Goal: Find specific page/section: Find specific page/section

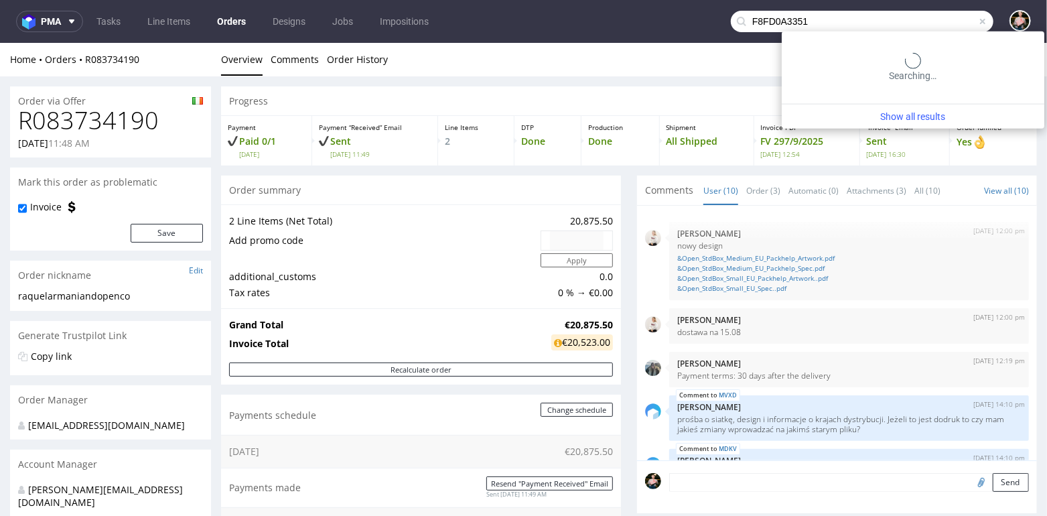
scroll to position [3, 0]
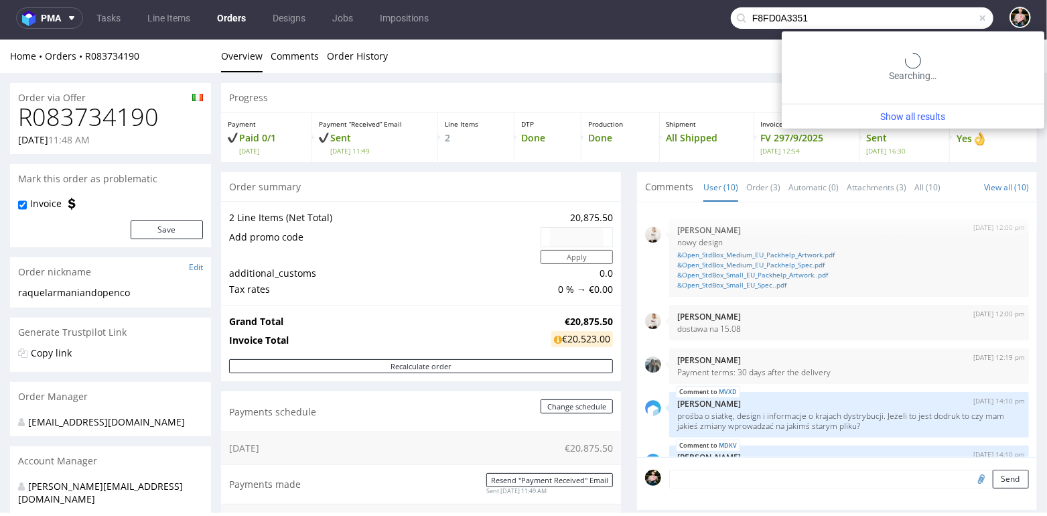
type input "F8FD0A3351"
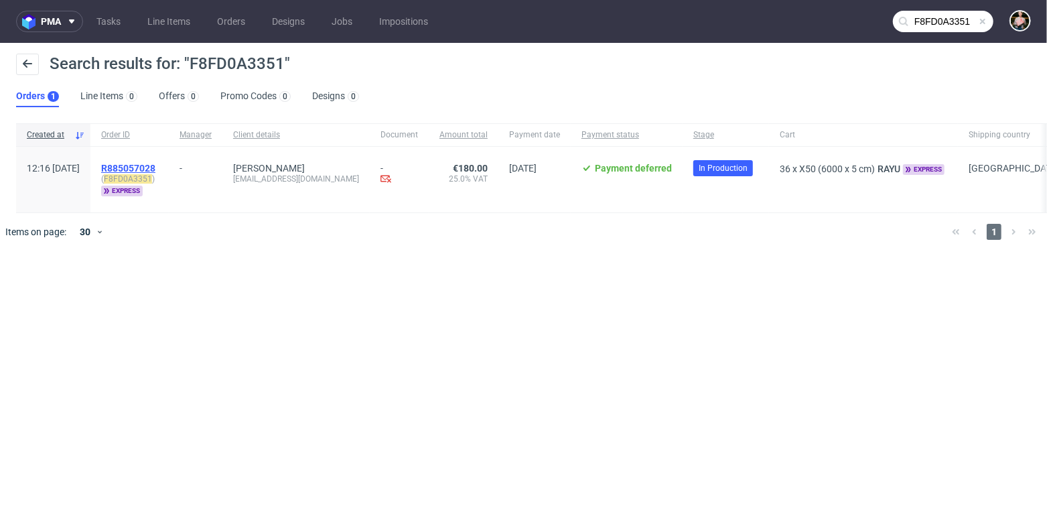
click at [155, 167] on span "R885057028" at bounding box center [128, 168] width 54 height 11
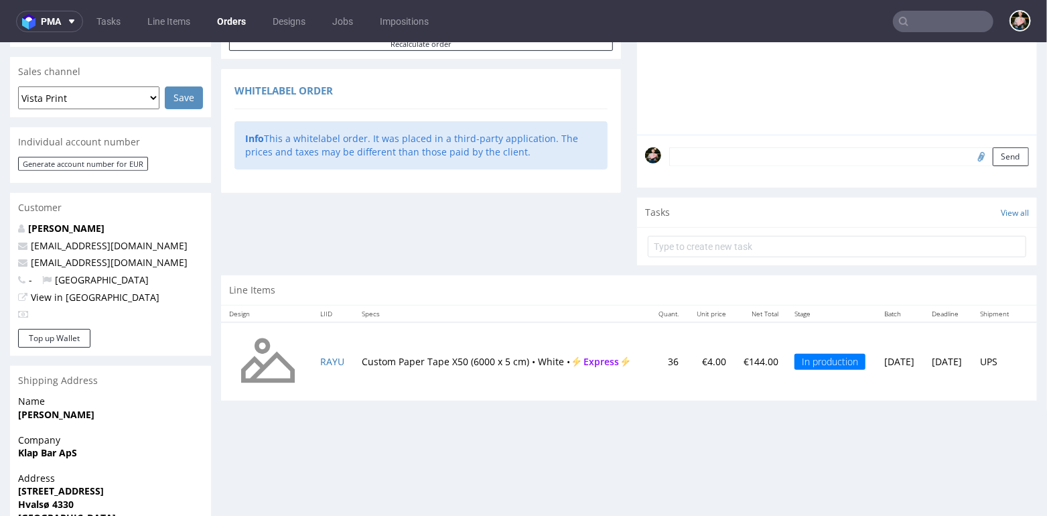
scroll to position [317, 0]
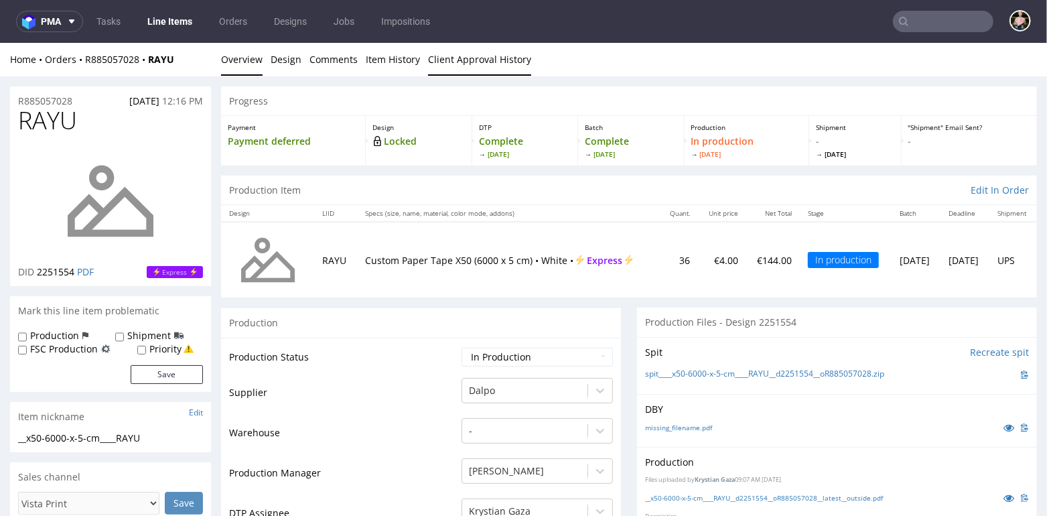
click at [490, 64] on link "Client Approval History" at bounding box center [479, 58] width 103 height 33
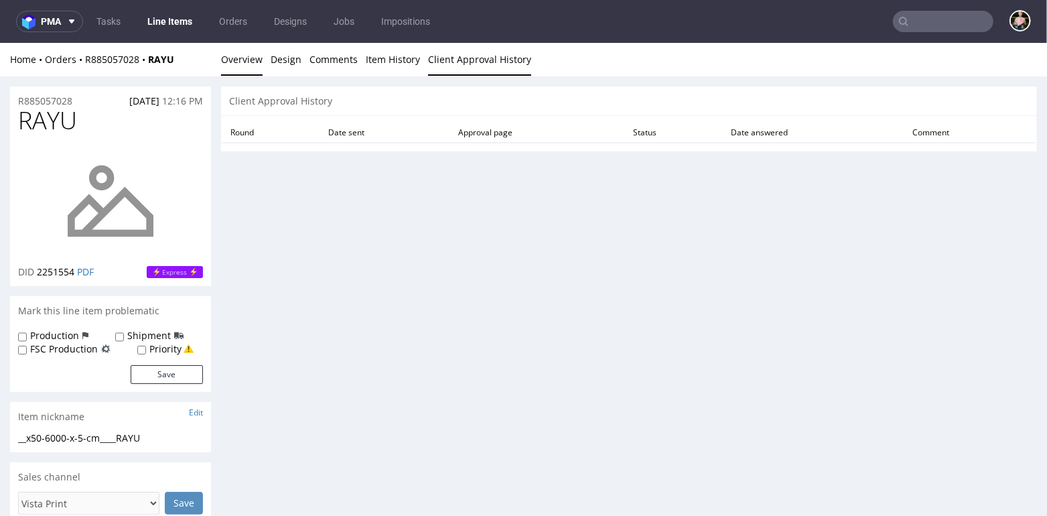
click at [234, 62] on link "Overview" at bounding box center [242, 58] width 42 height 33
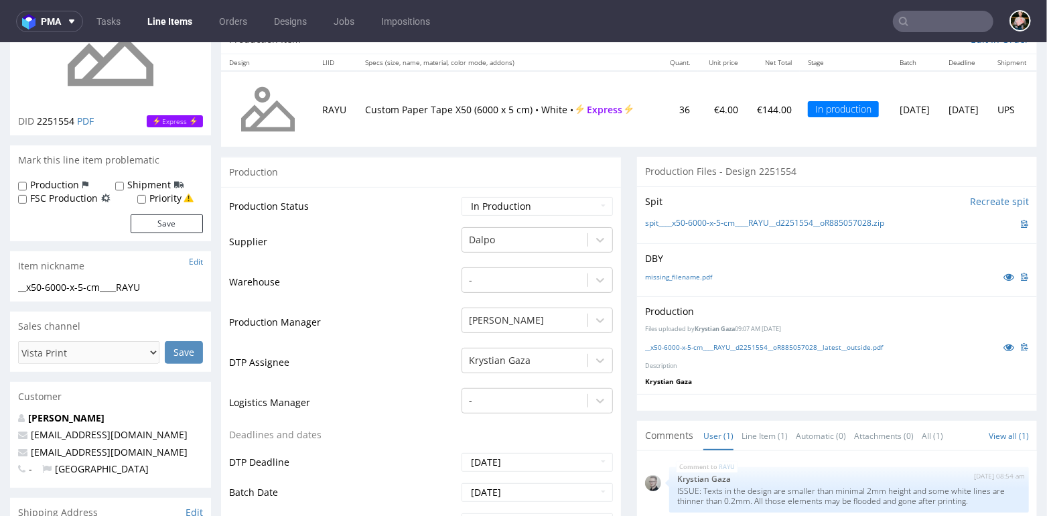
scroll to position [149, 0]
click at [949, 21] on input "text" at bounding box center [943, 21] width 100 height 21
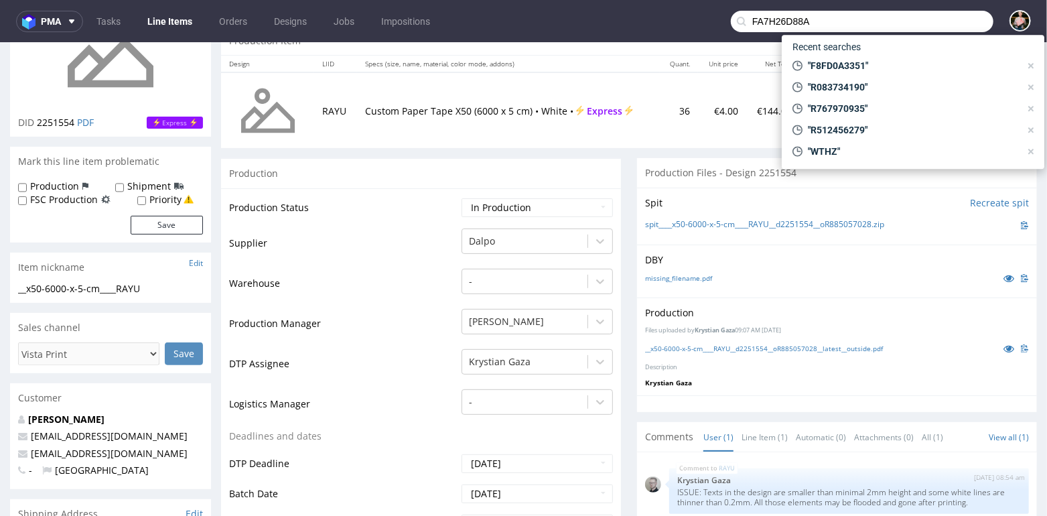
type input "FA7H26D88A"
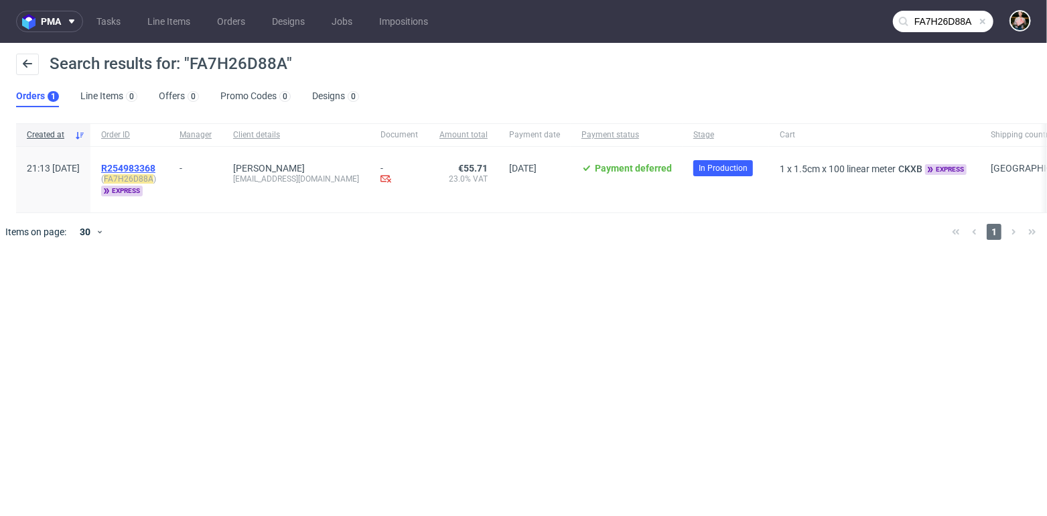
click at [155, 168] on span "R254983368" at bounding box center [128, 168] width 54 height 11
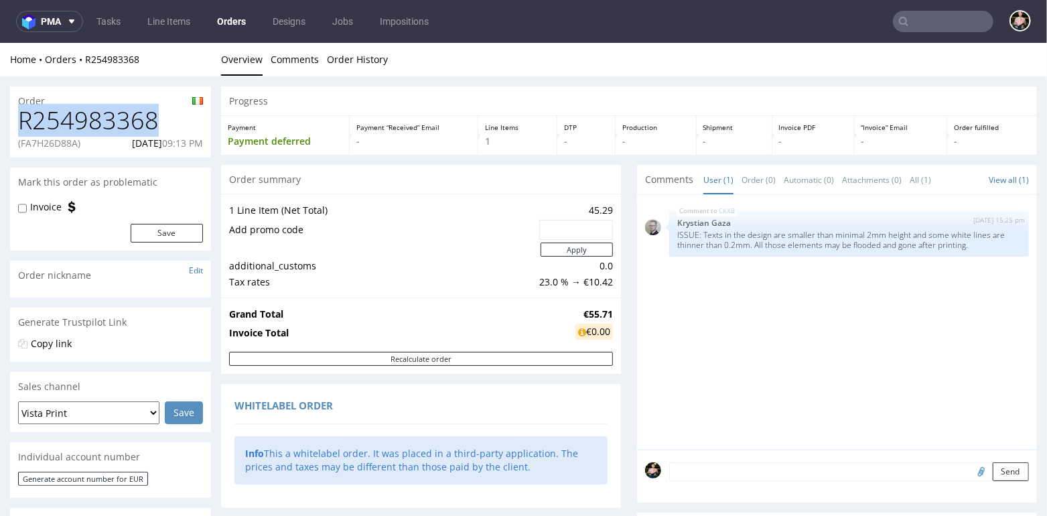
drag, startPoint x: 169, startPoint y: 121, endPoint x: 23, endPoint y: 121, distance: 146.1
click at [23, 121] on h1 "R254983368" at bounding box center [110, 120] width 185 height 27
copy h1 "R254983368"
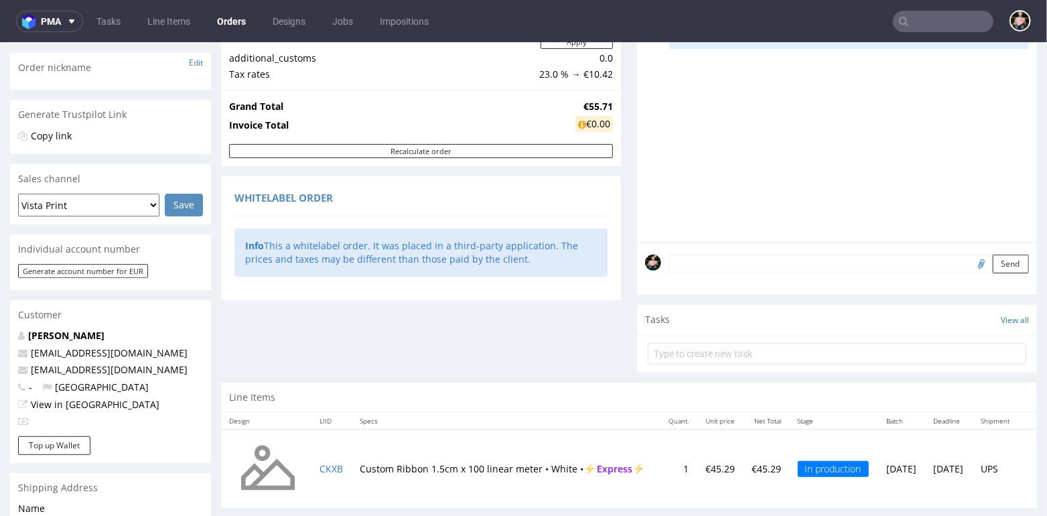
scroll to position [295, 0]
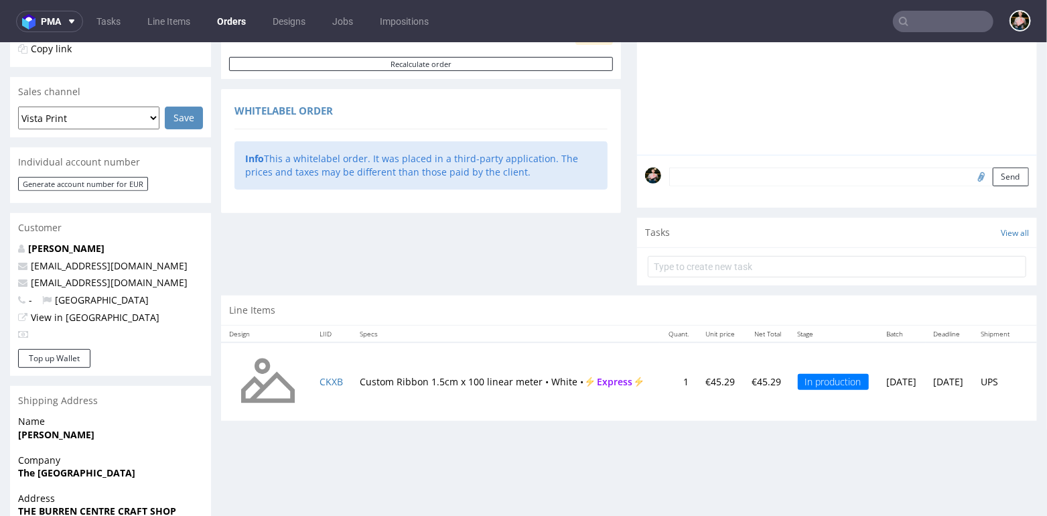
click at [352, 380] on td "Custom Ribbon 1.5cm x 100 linear meter • White • Express" at bounding box center [506, 381] width 308 height 79
click at [348, 379] on td "CKXB" at bounding box center [332, 381] width 40 height 79
copy link "CKXB"
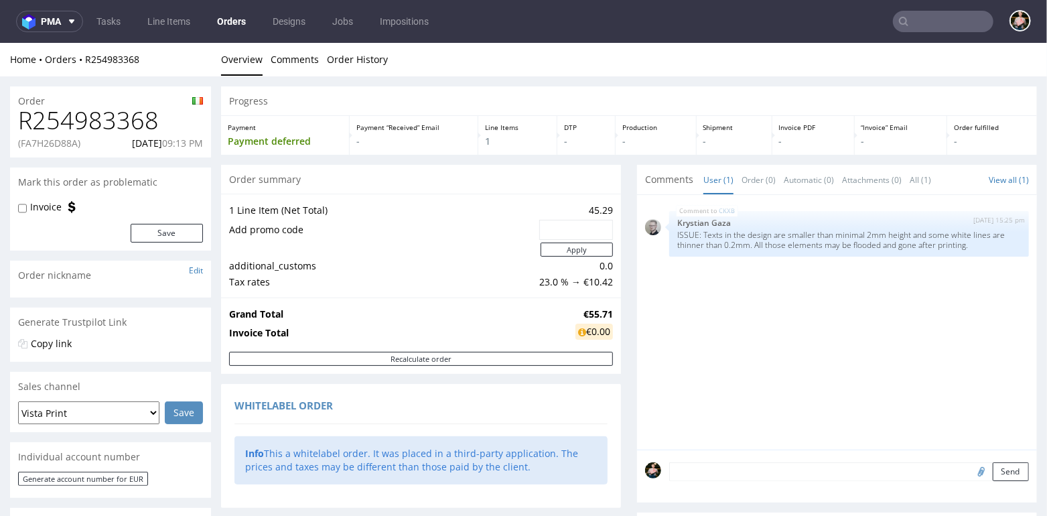
click at [163, 109] on h1 "R254983368" at bounding box center [110, 120] width 185 height 27
drag, startPoint x: 146, startPoint y: 62, endPoint x: 84, endPoint y: 62, distance: 62.3
click at [84, 62] on div "Home Orders R254983368" at bounding box center [110, 58] width 201 height 13
copy link "R254983368"
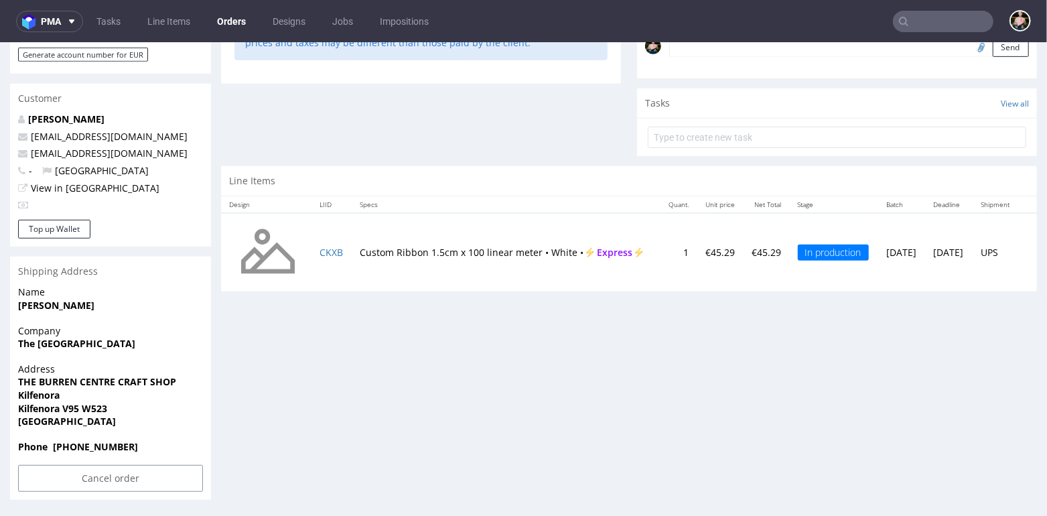
scroll to position [3, 0]
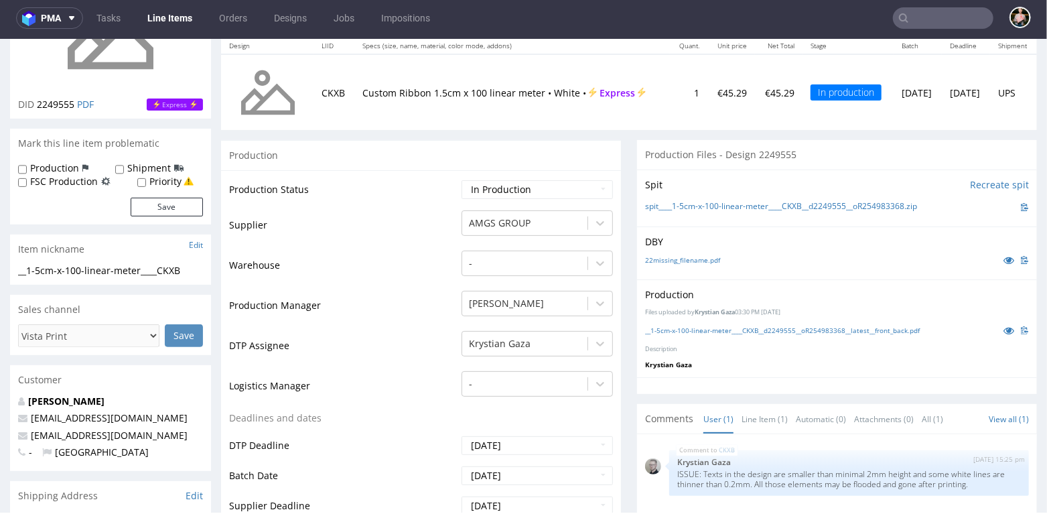
scroll to position [149, 0]
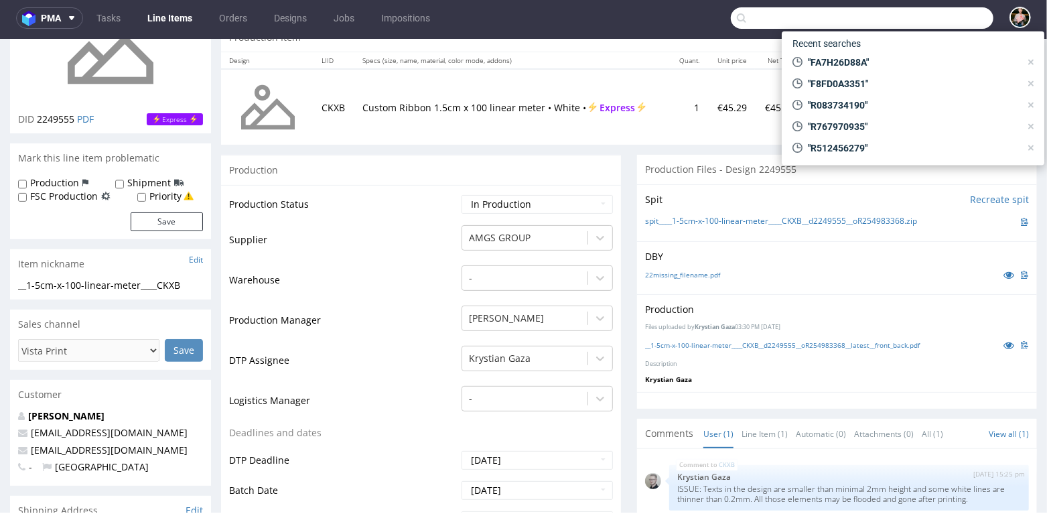
click at [918, 7] on input "text" at bounding box center [862, 17] width 263 height 21
paste input "FA7H26D88A"
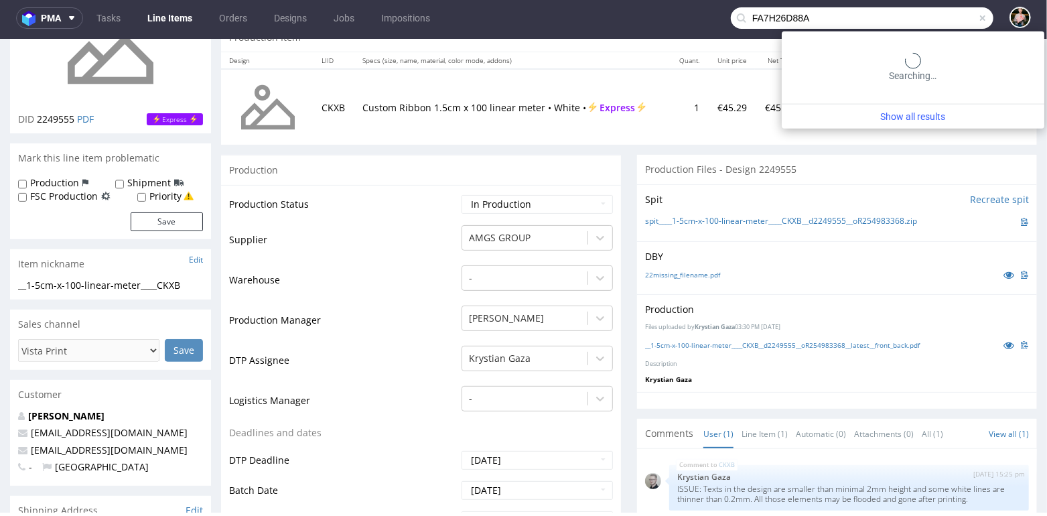
type input "FA7H26D88A"
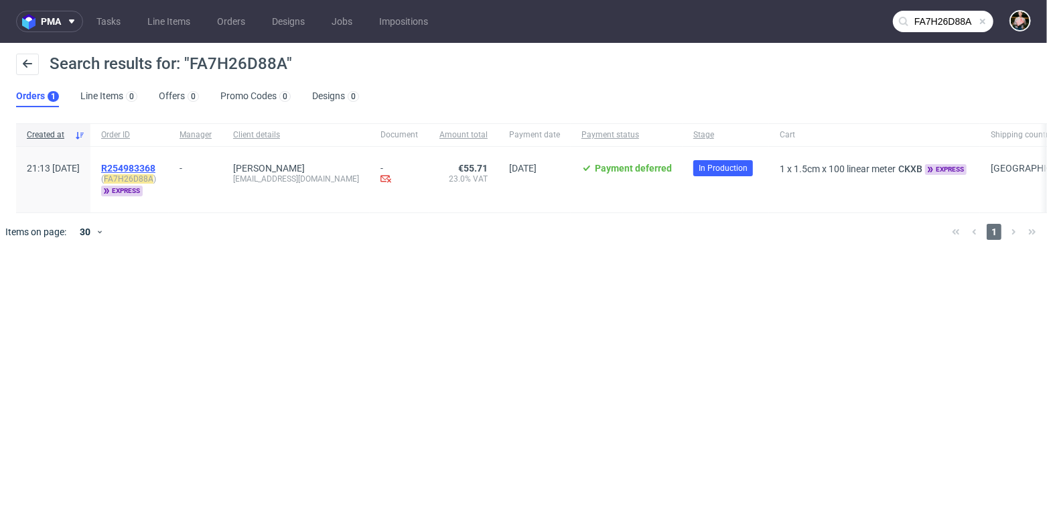
click at [155, 165] on span "R254983368" at bounding box center [128, 168] width 54 height 11
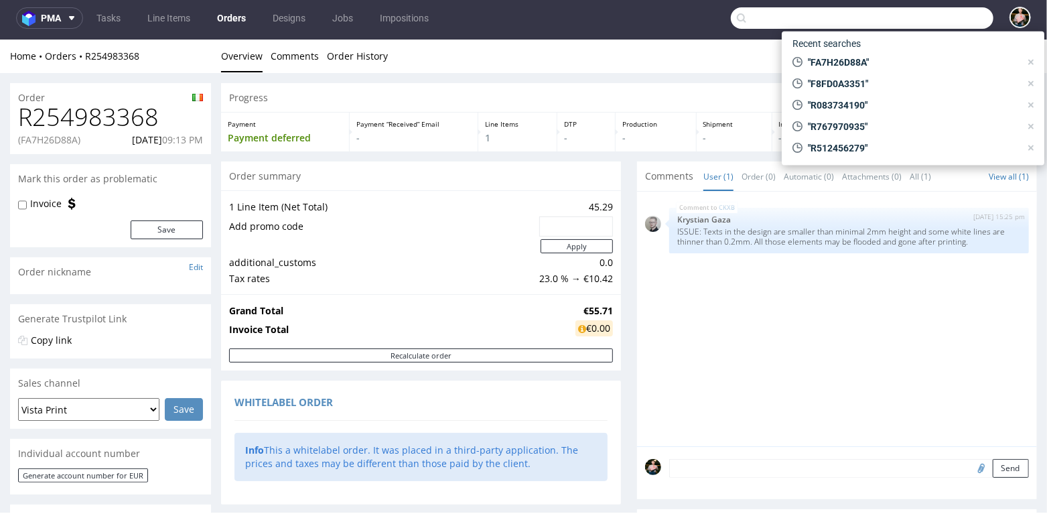
click at [927, 13] on input "text" at bounding box center [862, 17] width 263 height 21
paste input "F8FD0A3351"
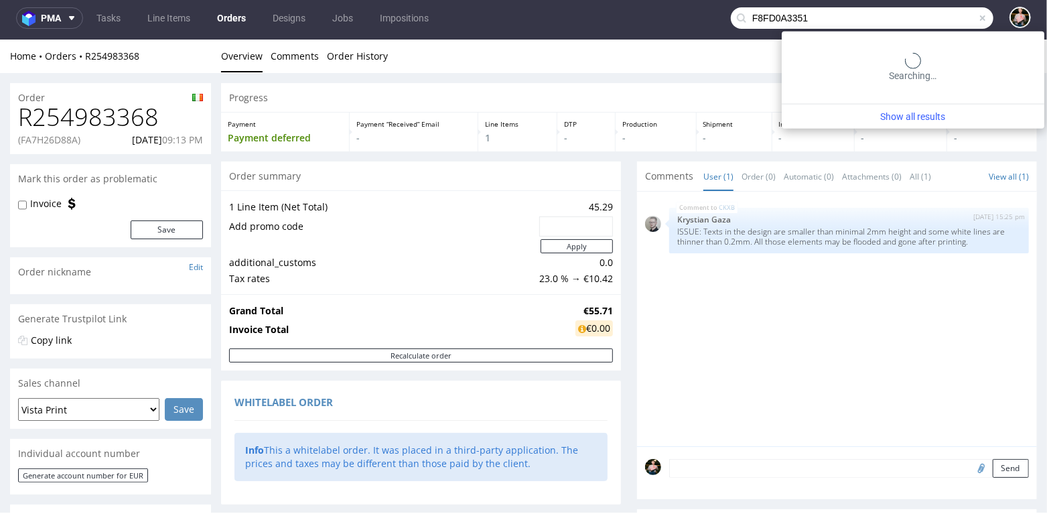
type input "F8FD0A3351"
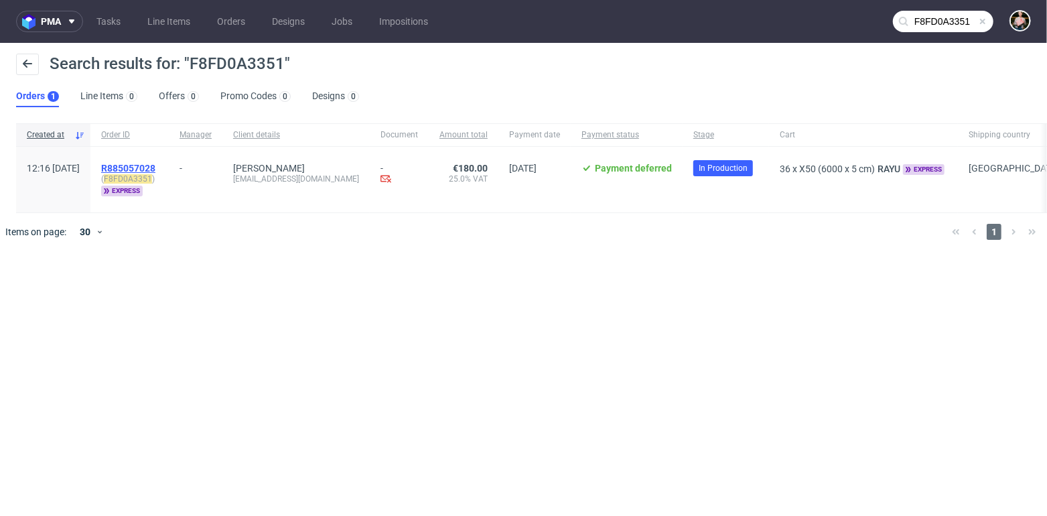
click at [155, 165] on span "R885057028" at bounding box center [128, 168] width 54 height 11
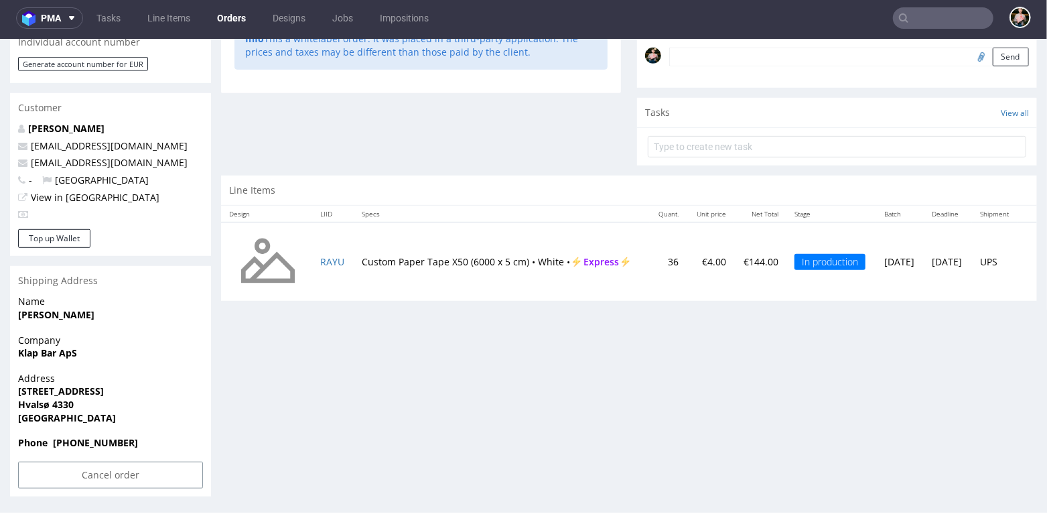
scroll to position [1, 0]
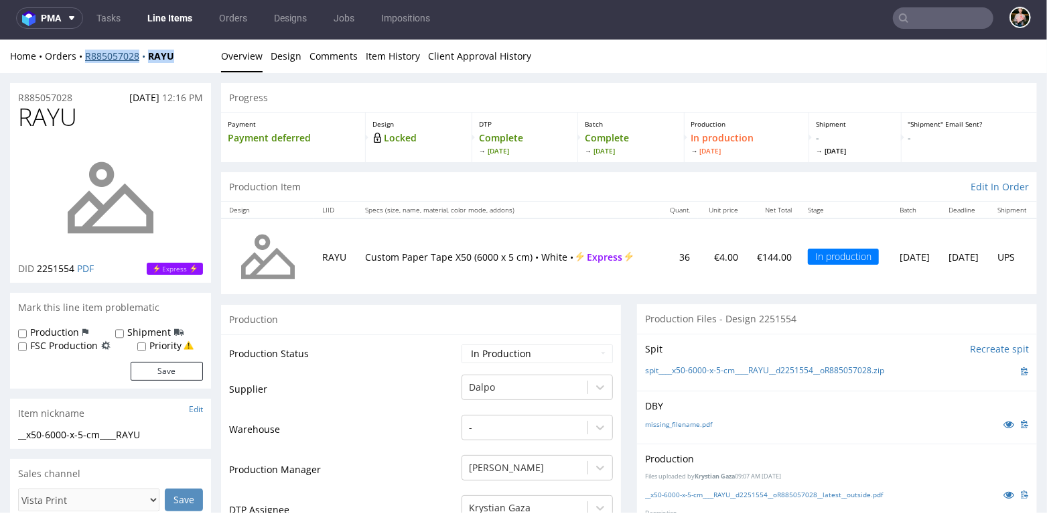
drag, startPoint x: 190, startPoint y: 60, endPoint x: 85, endPoint y: 59, distance: 104.5
click at [85, 59] on div "Home Orders R885057028 RAYU" at bounding box center [110, 55] width 201 height 13
copy div "R885057028 RAYU"
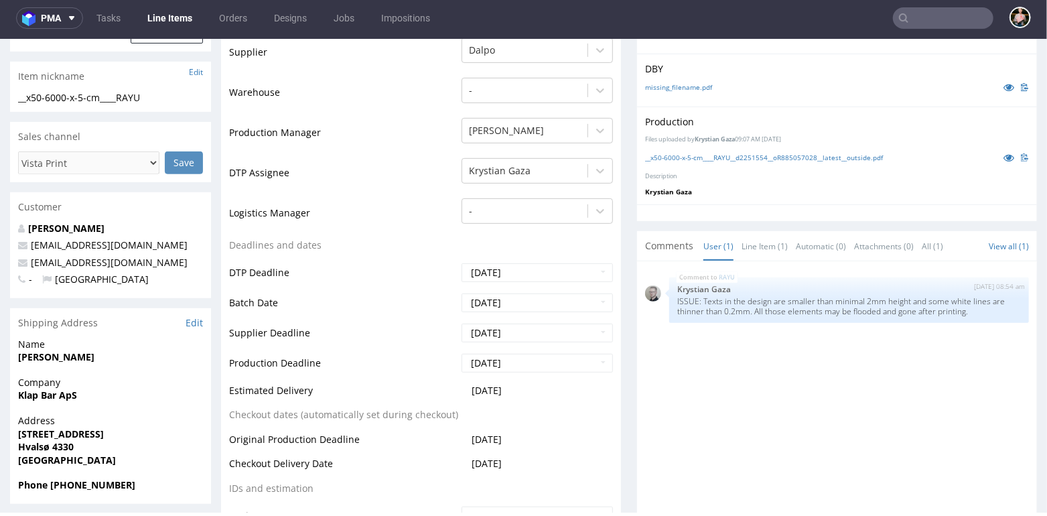
scroll to position [314, 0]
